Goal: Task Accomplishment & Management: Complete application form

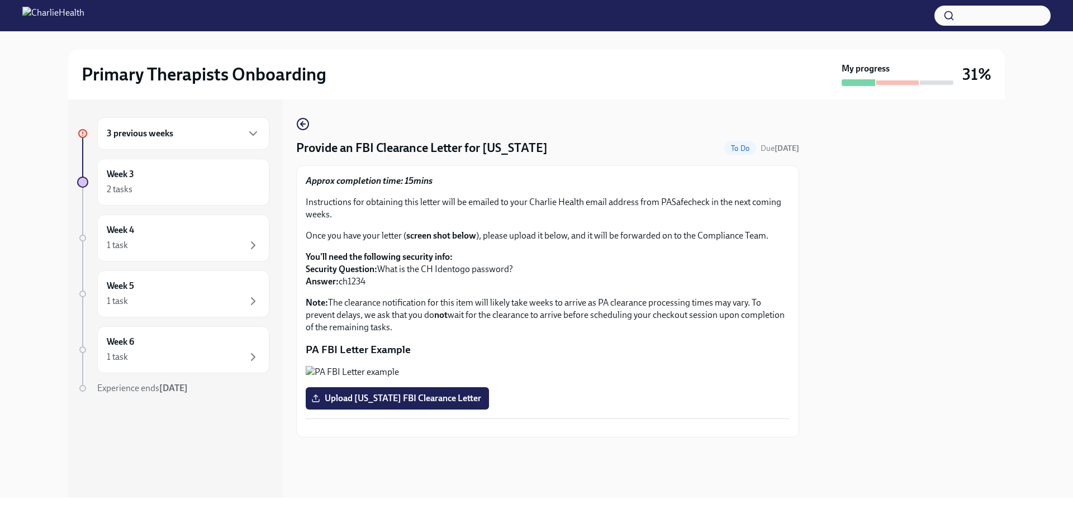
scroll to position [160, 0]
click at [426, 393] on span "Upload [US_STATE] FBI Clearance Letter" at bounding box center [397, 398] width 168 height 11
click at [0, 0] on input "Upload [US_STATE] FBI Clearance Letter" at bounding box center [0, 0] width 0 height 0
click at [167, 133] on h6 "3 previous weeks" at bounding box center [140, 133] width 66 height 12
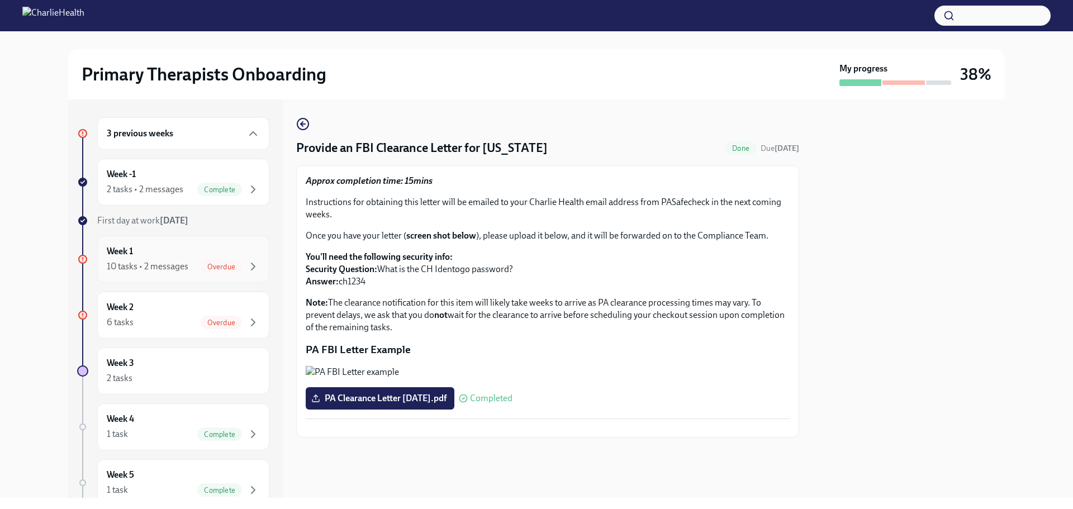
click at [164, 255] on div "Week 1 10 tasks • 2 messages Overdue" at bounding box center [183, 259] width 153 height 28
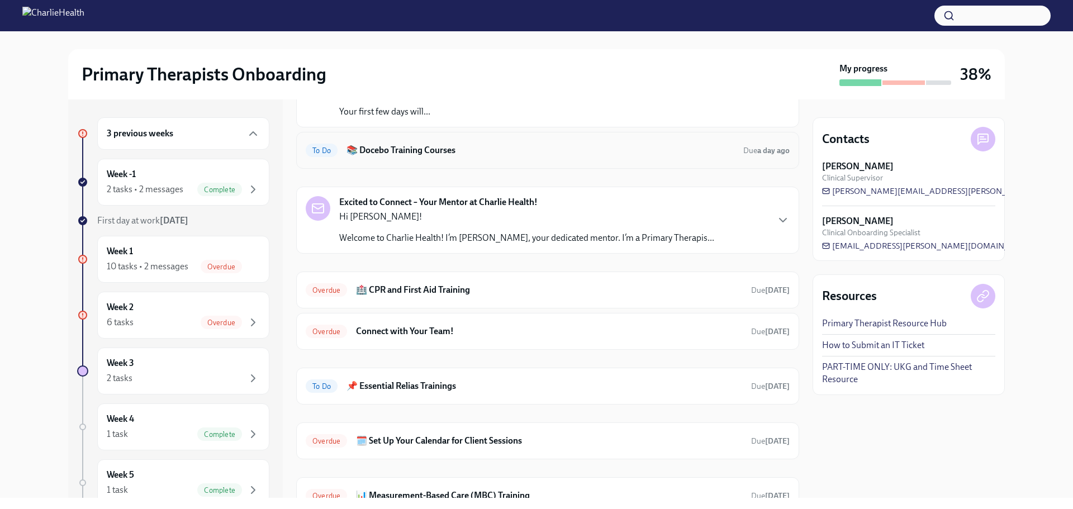
scroll to position [56, 0]
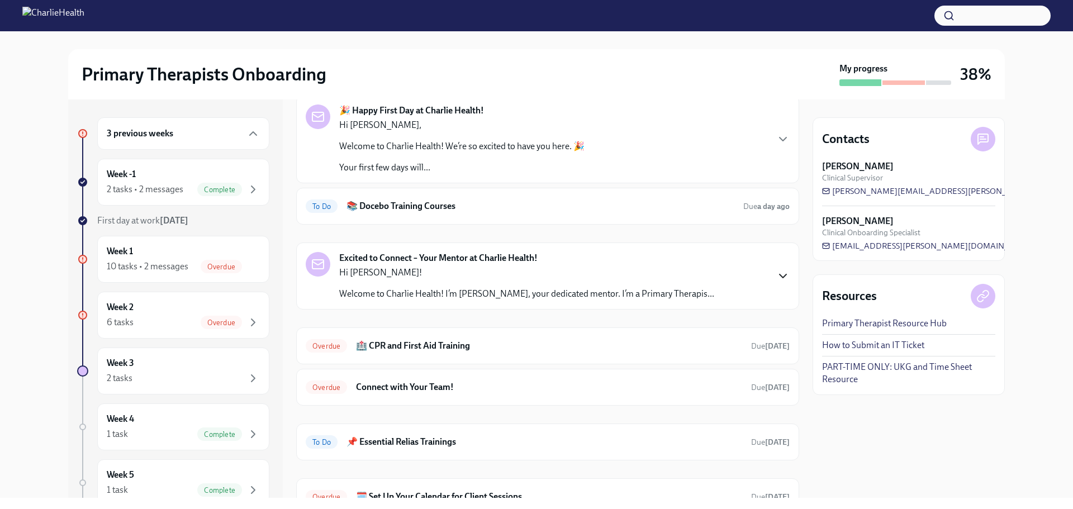
click at [776, 270] on icon "button" at bounding box center [782, 275] width 13 height 13
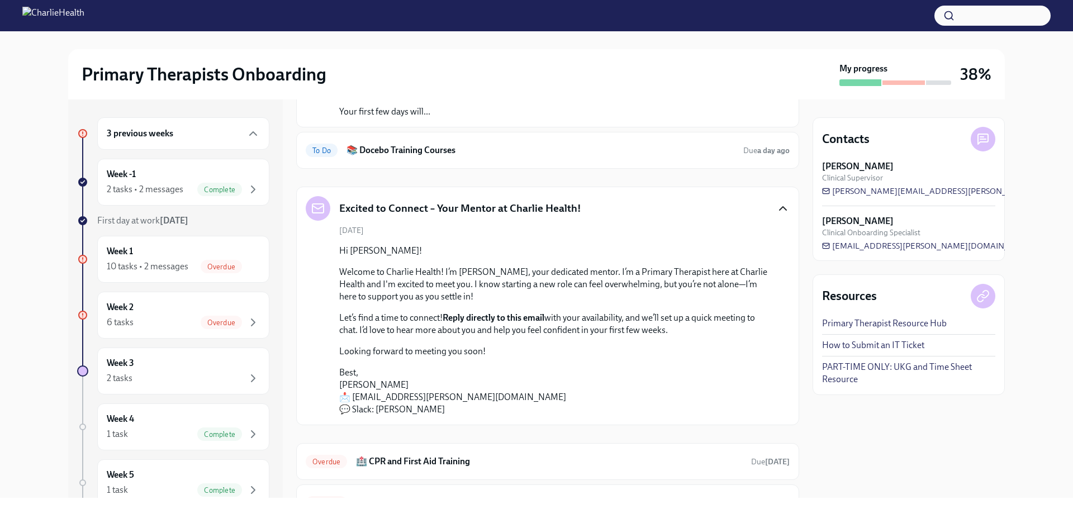
scroll to position [223, 0]
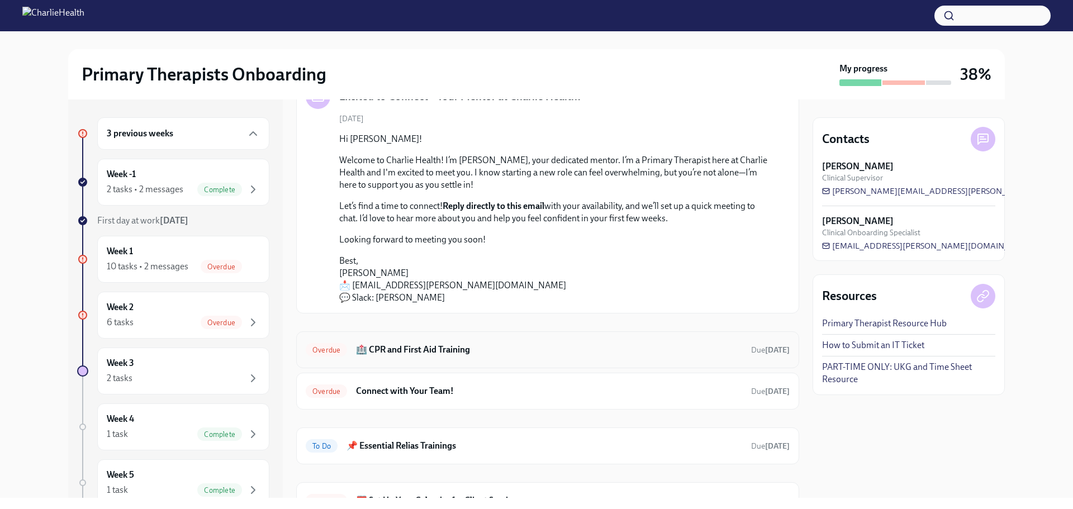
click at [415, 346] on h6 "🏥 CPR and First Aid Training" at bounding box center [549, 350] width 386 height 12
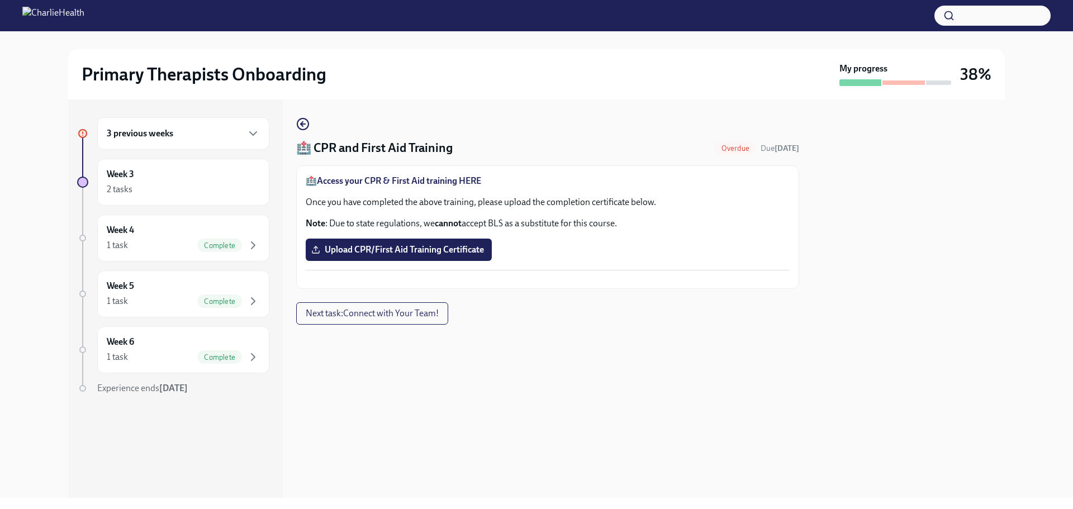
click at [421, 182] on strong "Access your CPR & First Aid training HERE" at bounding box center [399, 180] width 164 height 11
click at [409, 248] on span "Upload CPR/First Aid Training Certificate" at bounding box center [398, 249] width 170 height 11
click at [0, 0] on input "Upload CPR/First Aid Training Certificate" at bounding box center [0, 0] width 0 height 0
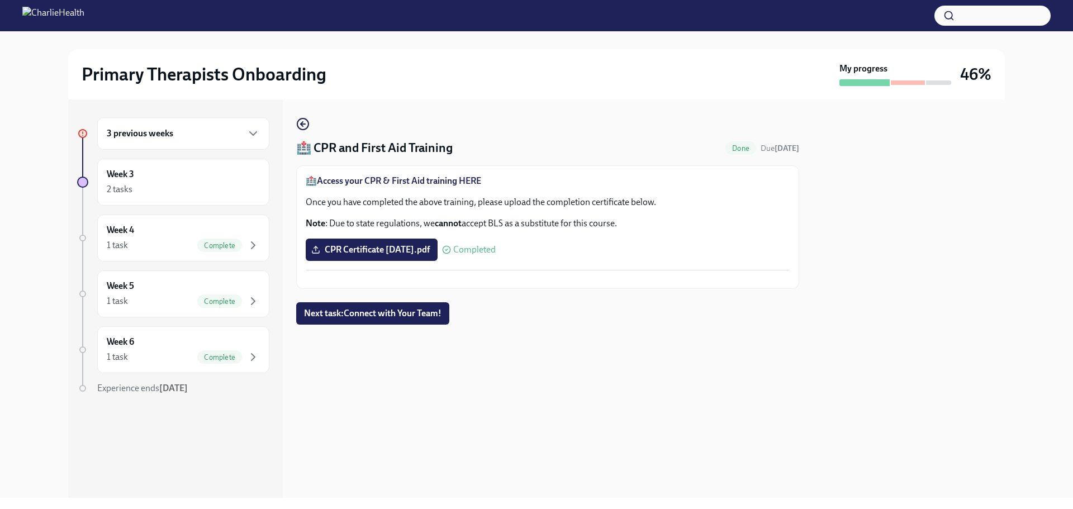
click at [141, 135] on h6 "3 previous weeks" at bounding box center [140, 133] width 66 height 12
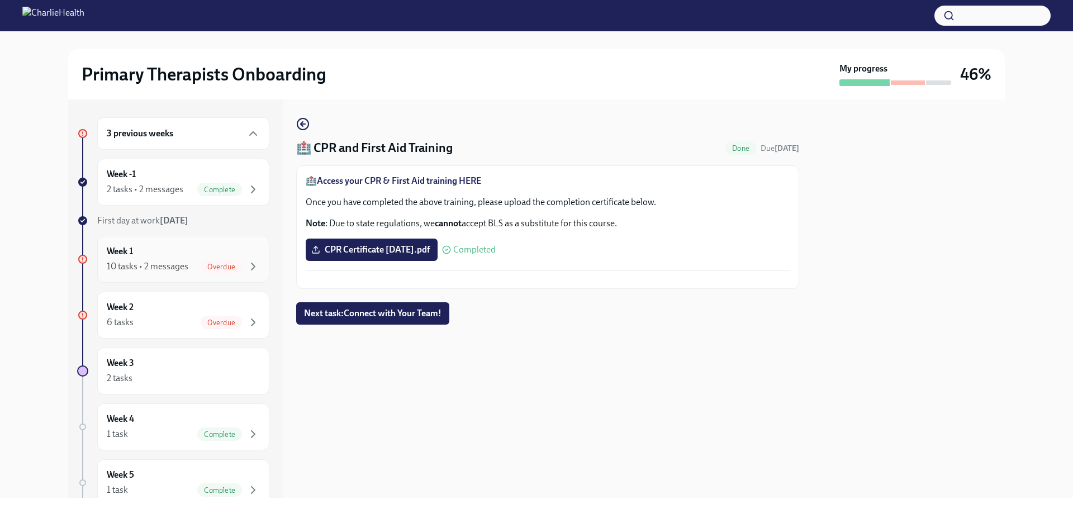
click at [143, 250] on div "Week 1 10 tasks • 2 messages Overdue" at bounding box center [183, 259] width 153 height 28
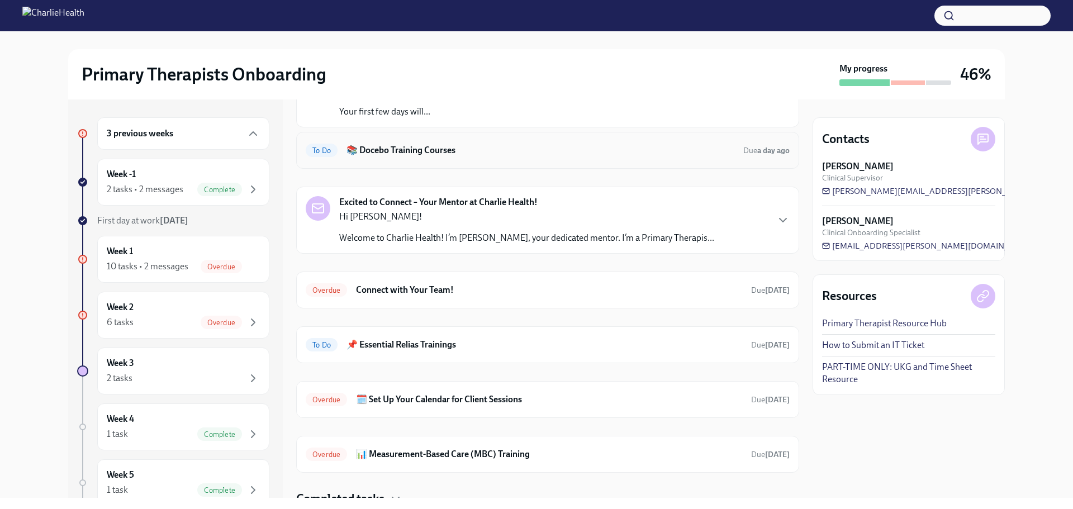
scroll to position [157, 0]
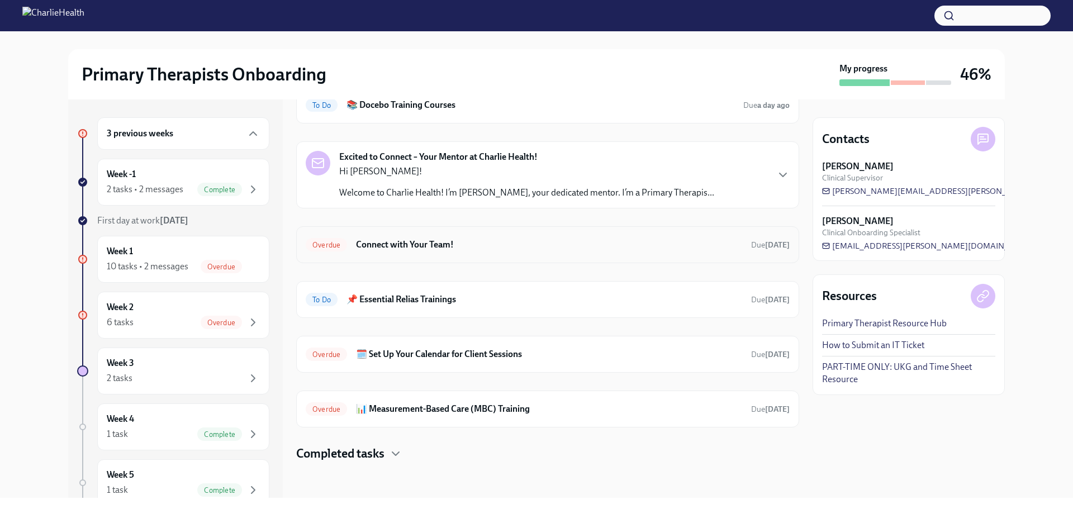
click at [390, 242] on h6 "Connect with Your Team!" at bounding box center [549, 245] width 386 height 12
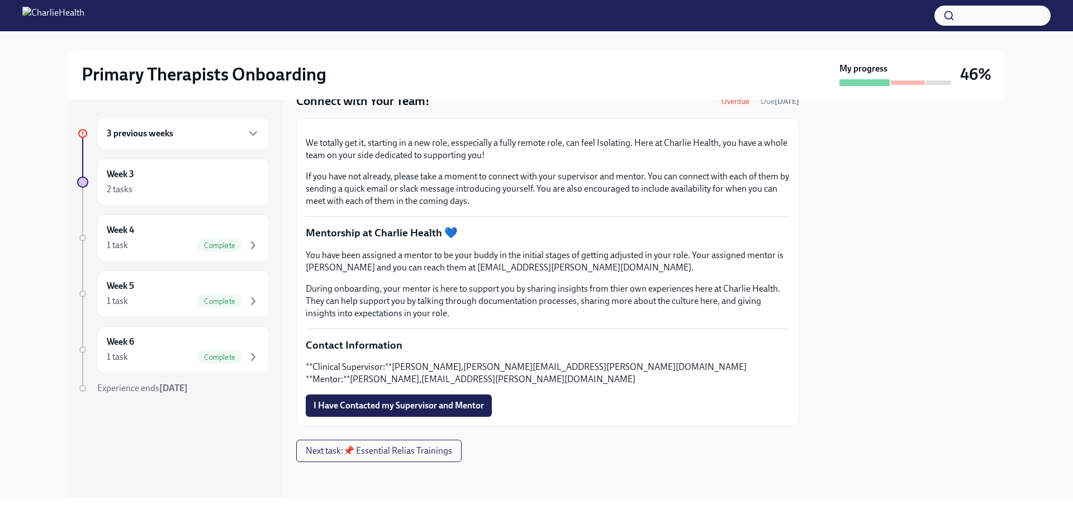
scroll to position [221, 0]
click at [405, 407] on span "I Have Contacted my Supervisor and Mentor" at bounding box center [398, 405] width 170 height 11
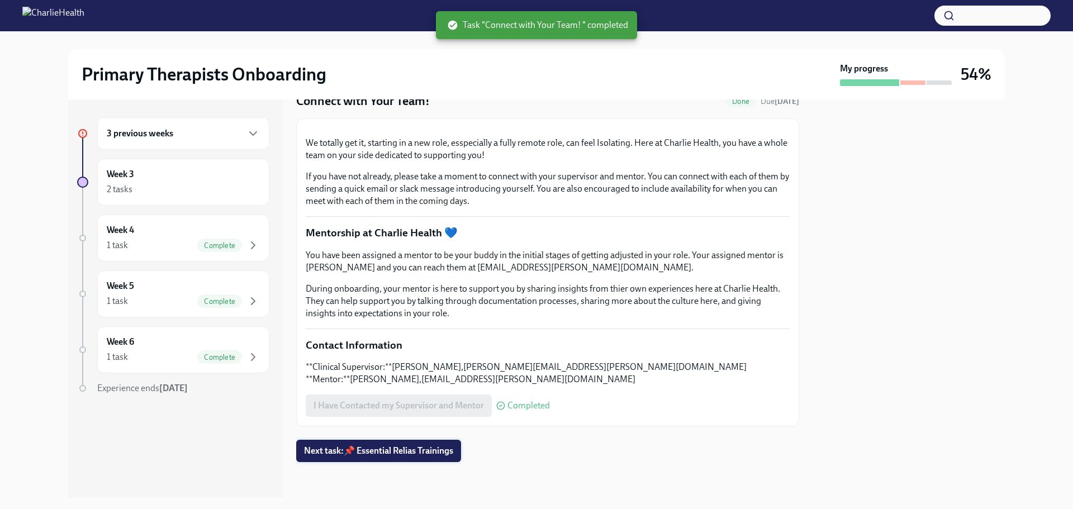
click at [394, 445] on span "Next task : 📌 Essential Relias Trainings" at bounding box center [378, 450] width 149 height 11
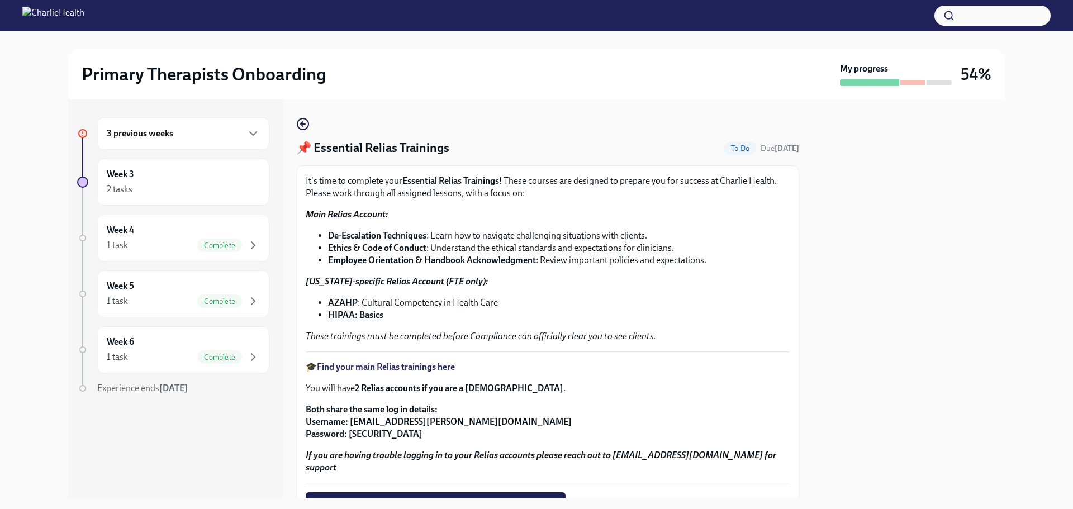
click at [422, 365] on strong "Find your main Relias trainings here" at bounding box center [386, 366] width 138 height 11
